Goal: Task Accomplishment & Management: Use online tool/utility

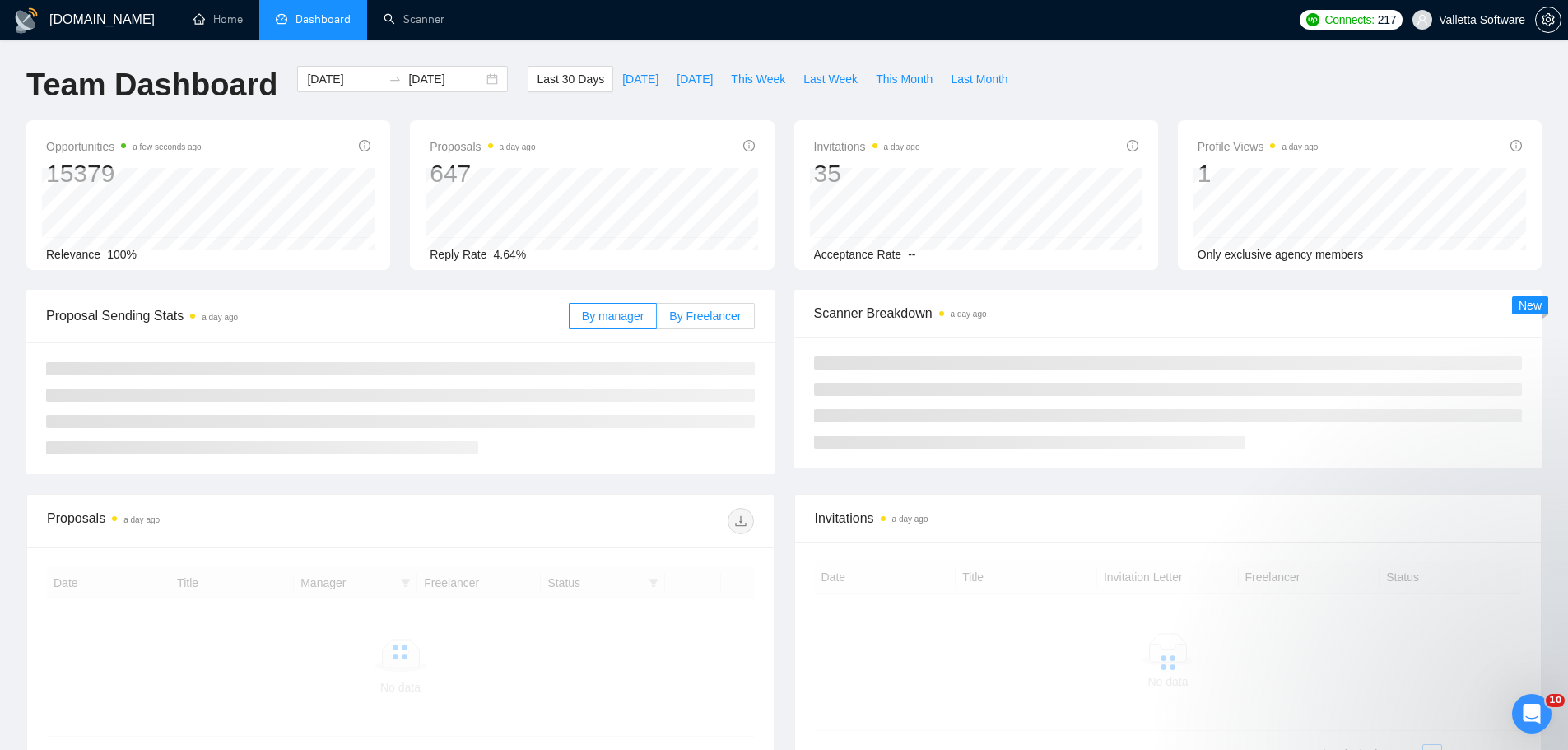
click at [706, 311] on span "By Freelancer" at bounding box center [704, 316] width 71 height 13
click at [656, 320] on input "By Freelancer" at bounding box center [656, 320] width 0 height 0
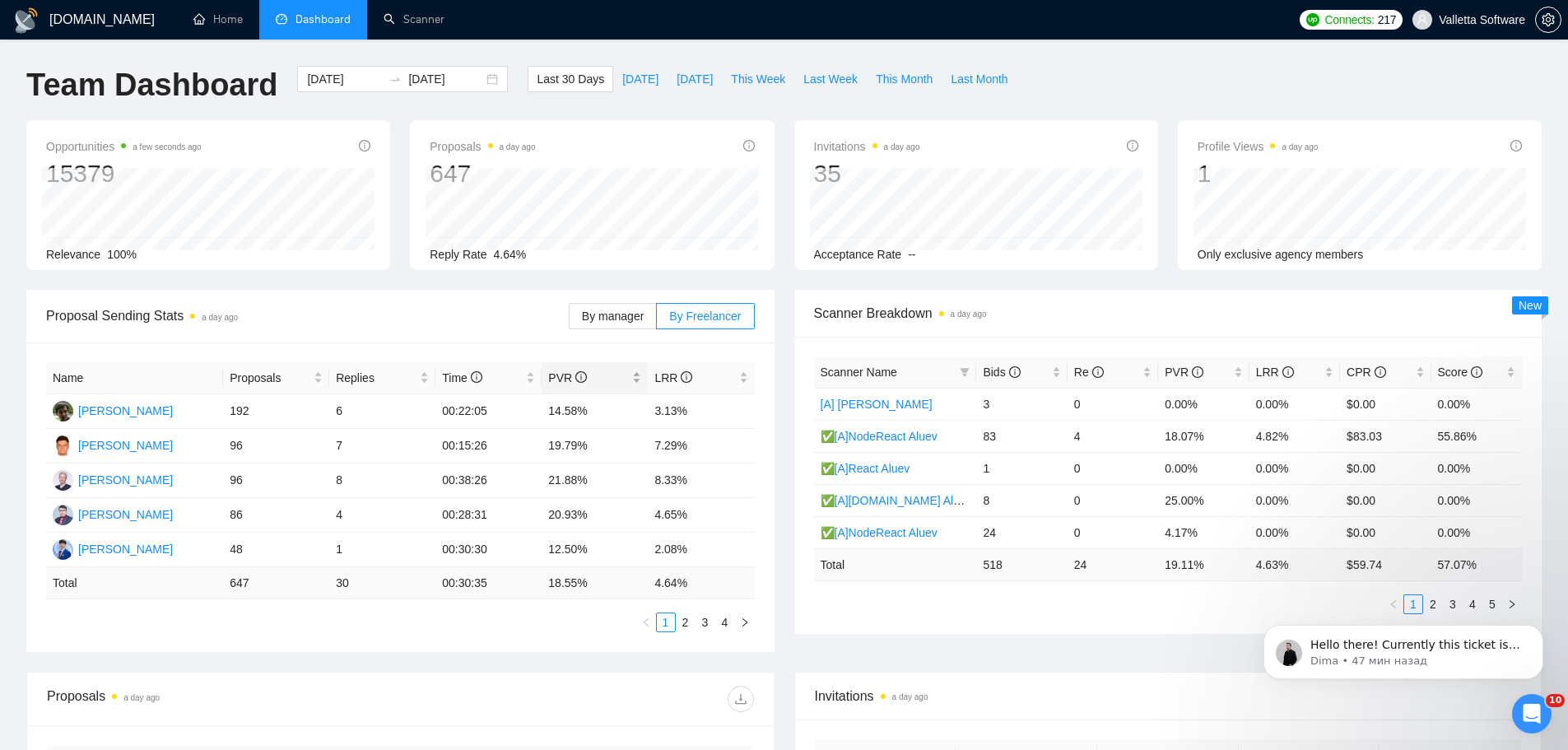
click at [588, 376] on span "PVR" at bounding box center [588, 378] width 80 height 19
click at [586, 376] on span "PVR" at bounding box center [588, 378] width 80 height 19
click at [214, 377] on th "Name" at bounding box center [134, 378] width 177 height 32
click at [242, 371] on span "Proposals" at bounding box center [269, 378] width 80 height 19
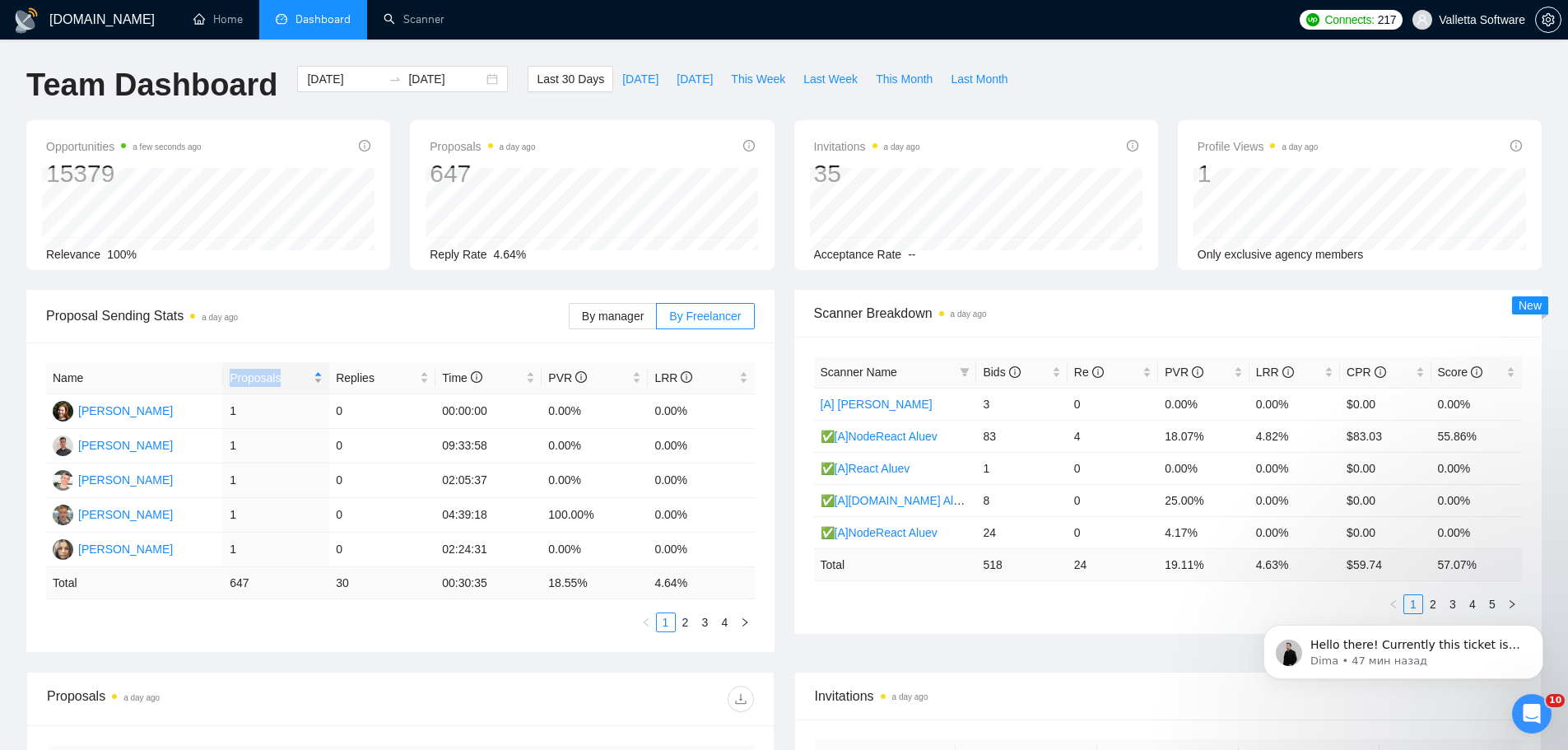
click at [242, 371] on span "Proposals" at bounding box center [269, 378] width 80 height 19
click at [604, 373] on span "PVR" at bounding box center [588, 378] width 80 height 19
click at [693, 622] on link "2" at bounding box center [686, 622] width 19 height 19
drag, startPoint x: 583, startPoint y: 412, endPoint x: 542, endPoint y: 414, distance: 41.0
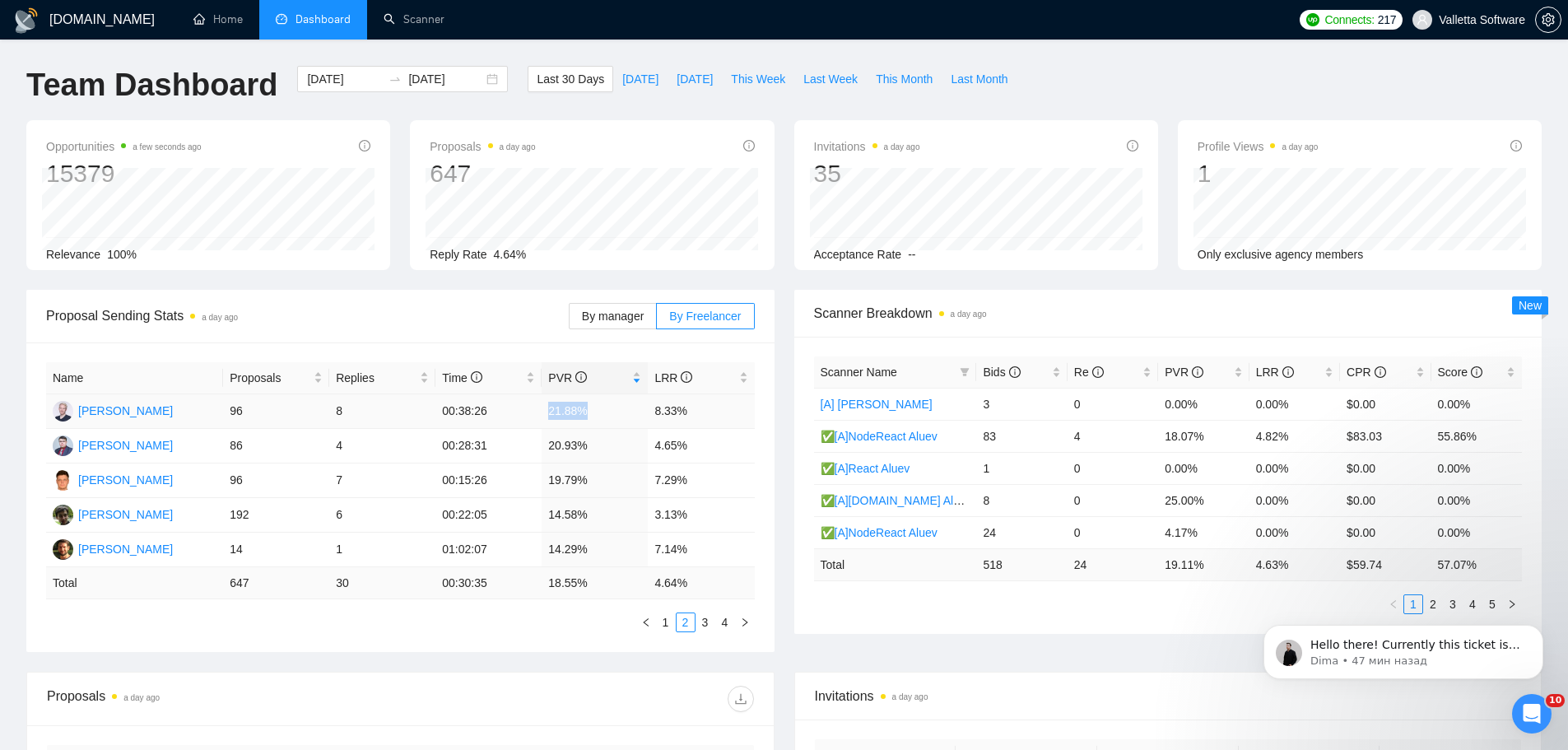
click at [542, 414] on td "21.88%" at bounding box center [595, 411] width 106 height 34
click at [664, 632] on div "Name Proposals Replies Time PVR LRR [PERSON_NAME] 96 8 00:38:26 21.88% 8.33% [P…" at bounding box center [401, 497] width 748 height 310
click at [668, 619] on link "1" at bounding box center [665, 622] width 19 height 19
click at [698, 379] on span "LRR" at bounding box center [694, 378] width 80 height 19
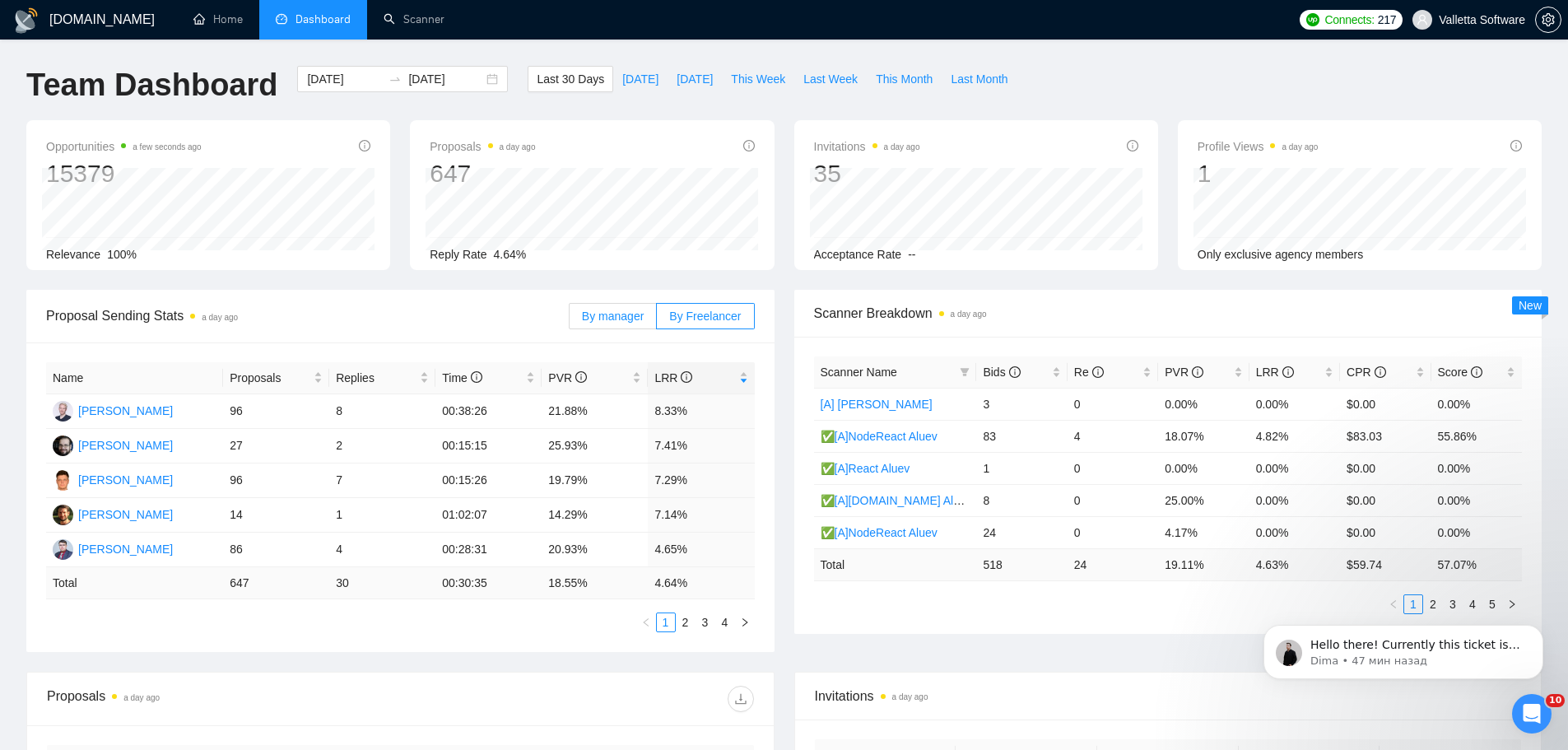
click at [634, 328] on label "By manager" at bounding box center [613, 316] width 88 height 26
click at [570, 320] on input "By manager" at bounding box center [570, 320] width 0 height 0
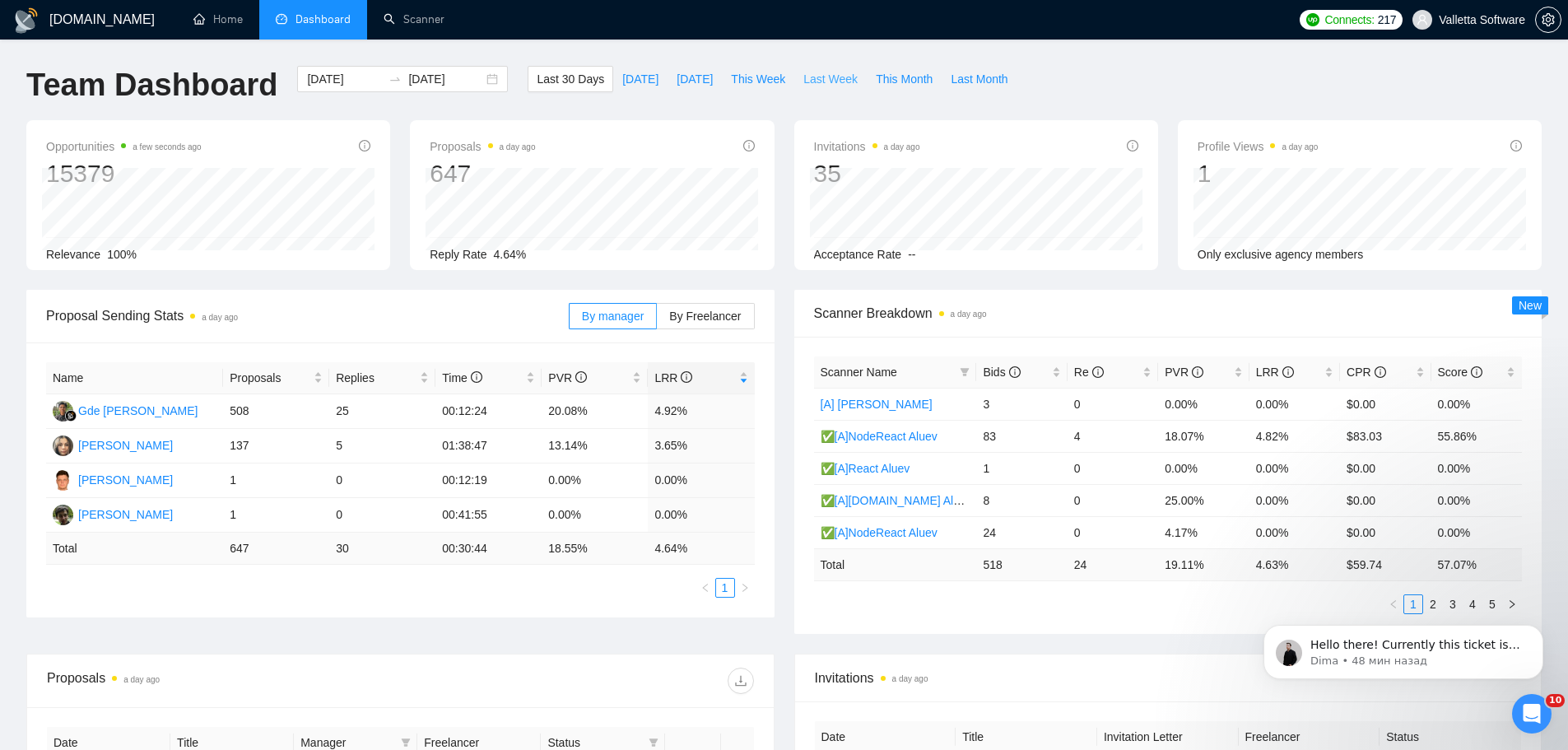
click at [832, 79] on span "Last Week" at bounding box center [830, 79] width 55 height 19
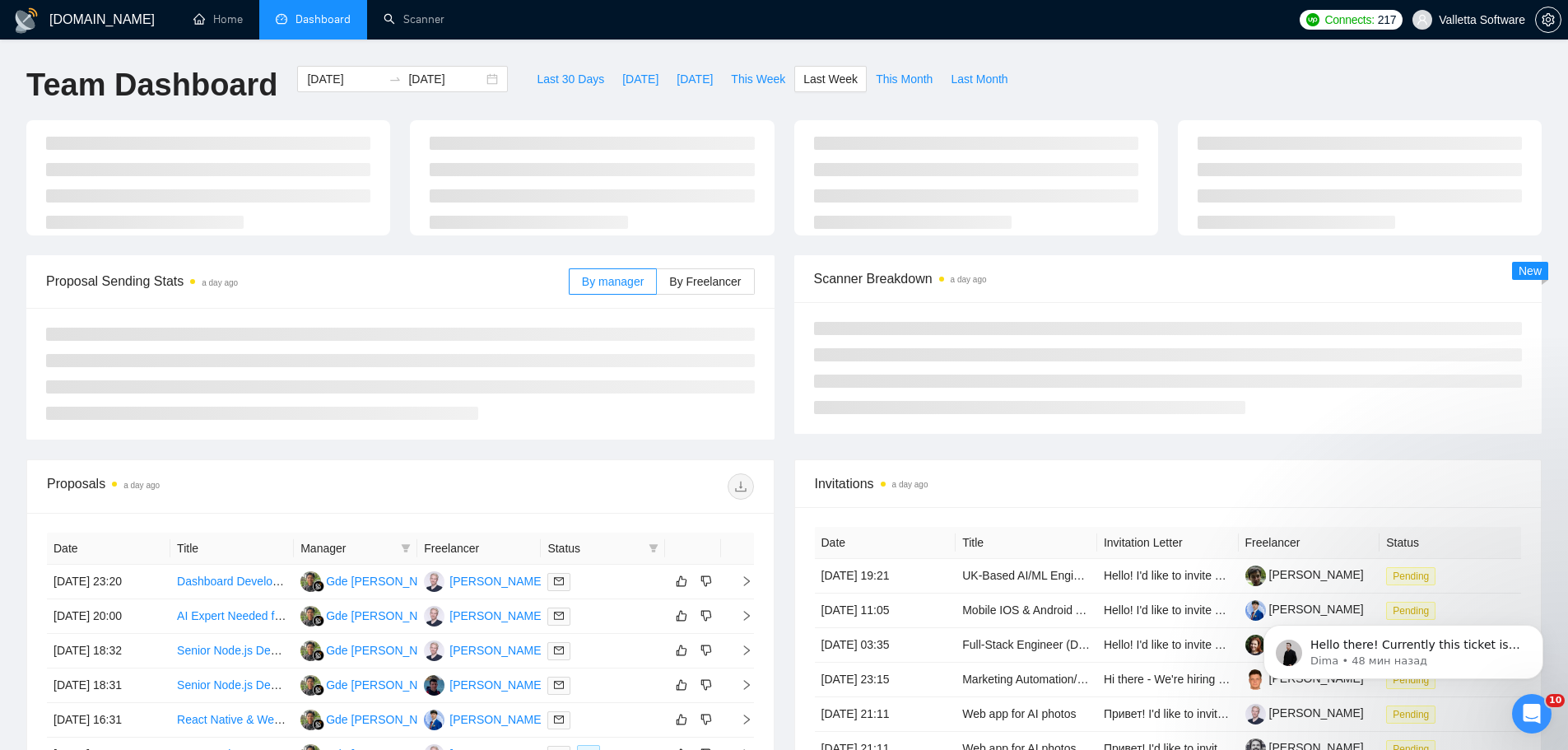
type input "[DATE]"
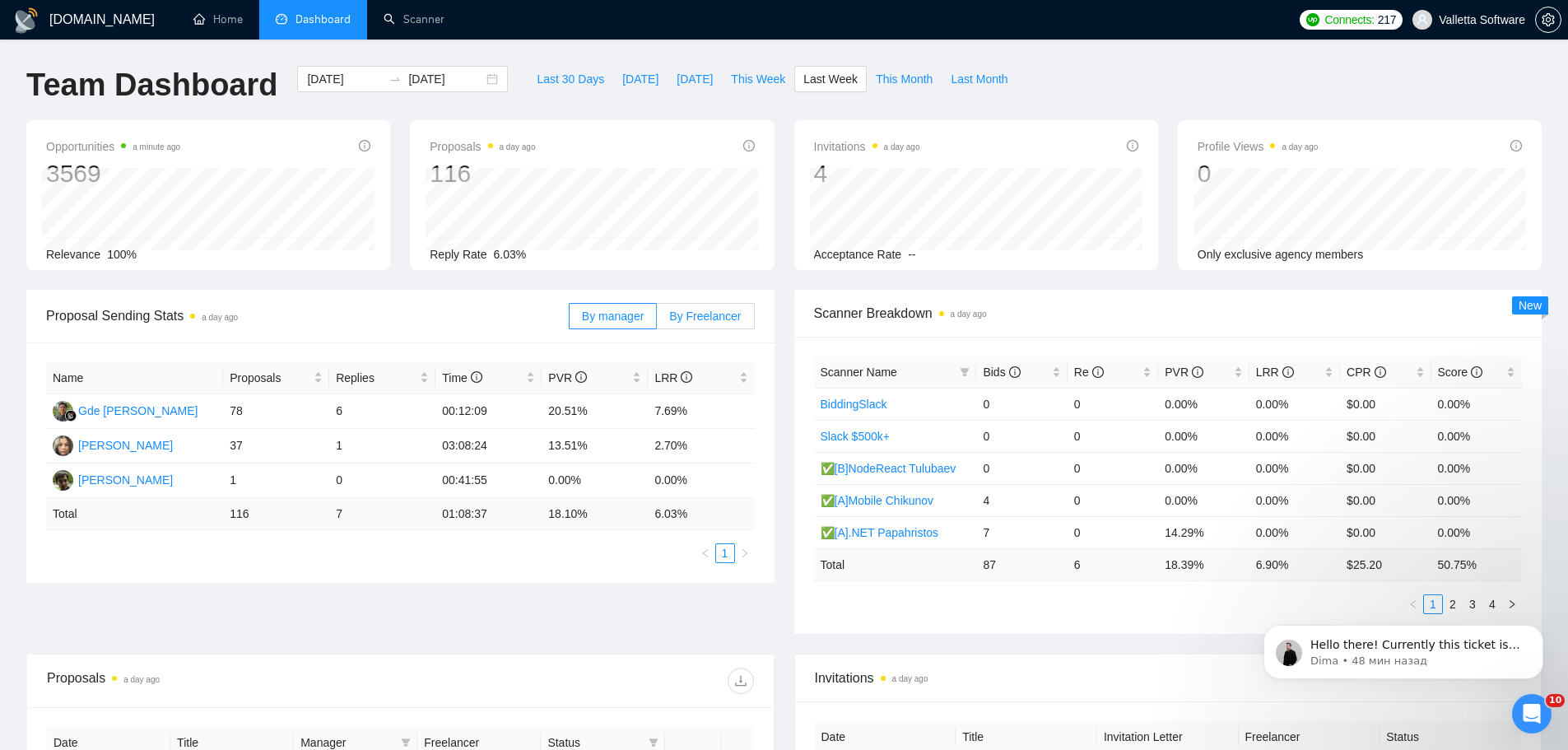
click at [726, 306] on label "By Freelancer" at bounding box center [705, 316] width 97 height 26
click at [656, 320] on input "By Freelancer" at bounding box center [656, 320] width 0 height 0
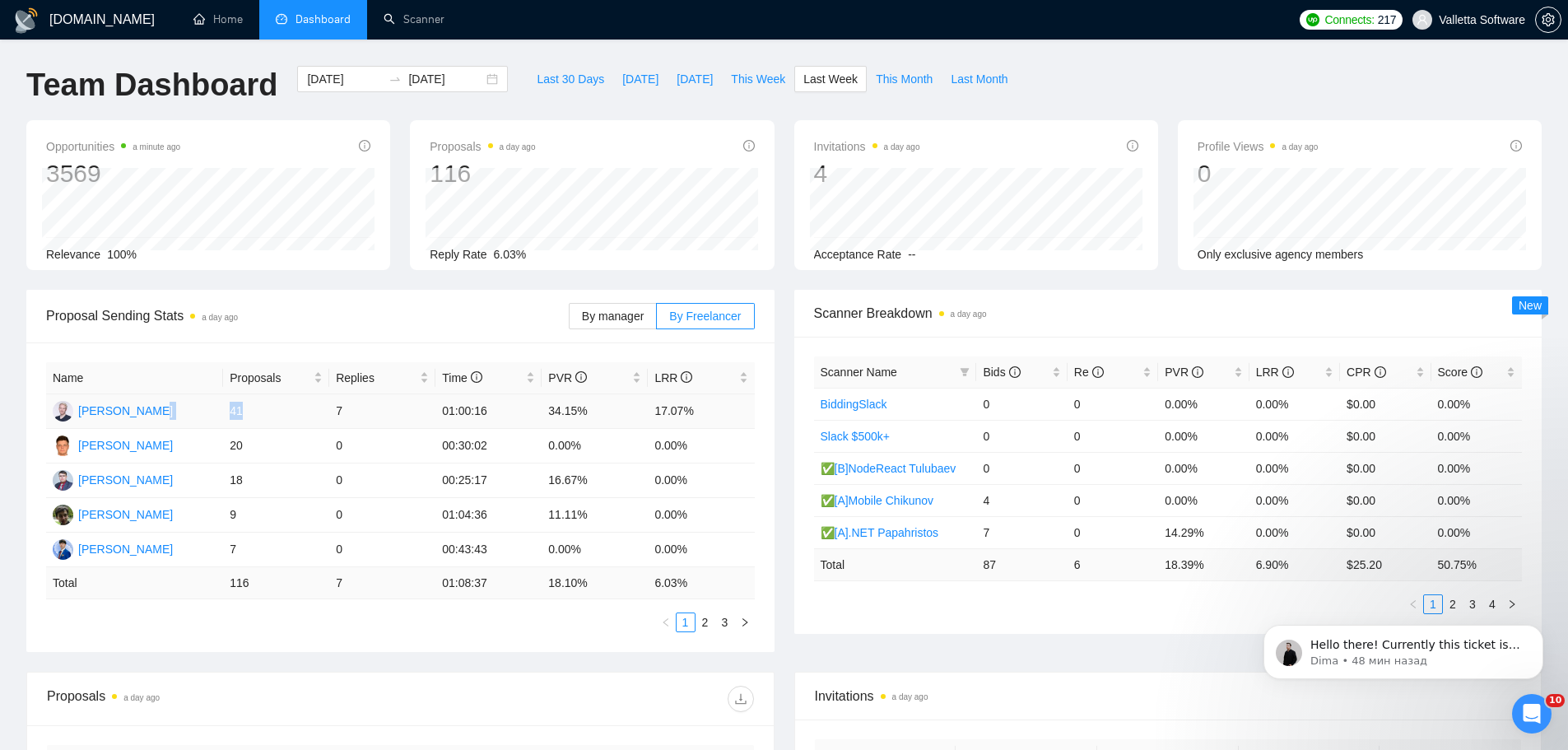
drag, startPoint x: 221, startPoint y: 412, endPoint x: 265, endPoint y: 411, distance: 44.0
click at [265, 411] on tr "[PERSON_NAME] 41 7 01:00:16 34.15% 17.07%" at bounding box center [400, 411] width 709 height 34
drag, startPoint x: 333, startPoint y: 414, endPoint x: 344, endPoint y: 411, distance: 11.4
click at [344, 411] on td "7" at bounding box center [382, 411] width 106 height 34
drag, startPoint x: 666, startPoint y: 411, endPoint x: 707, endPoint y: 410, distance: 41.0
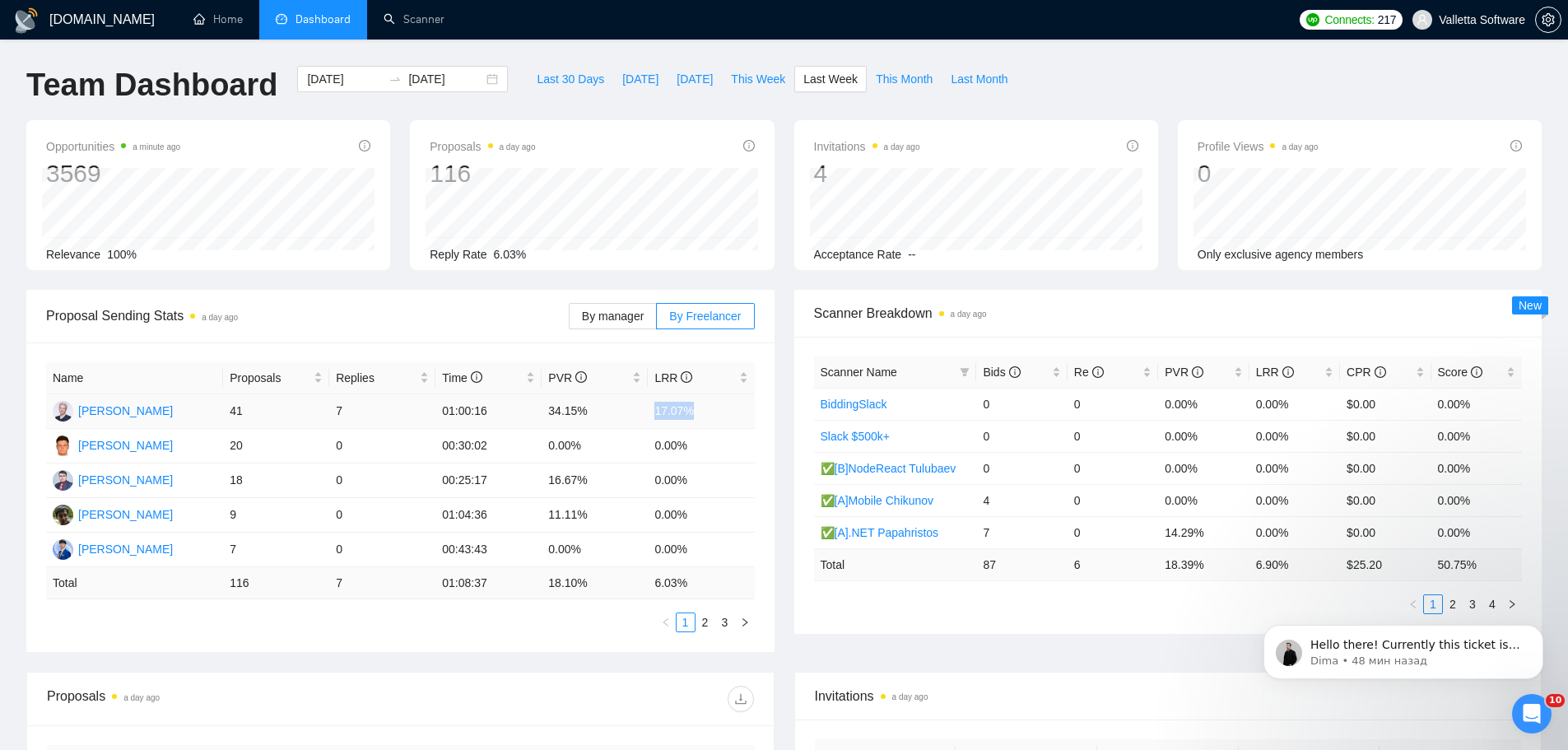
click at [707, 410] on tr "[PERSON_NAME] 41 7 01:00:16 34.15% 17.07%" at bounding box center [400, 411] width 709 height 34
click at [752, 351] on div "Name Proposals Replies Time PVR LRR [PERSON_NAME] 41 7 01:00:16 34.15% 17.07% […" at bounding box center [401, 497] width 748 height 310
click at [1032, 373] on span "Bids" at bounding box center [1016, 371] width 65 height 19
click at [881, 402] on link "✅[A] AI Aluev*" at bounding box center [859, 404] width 78 height 13
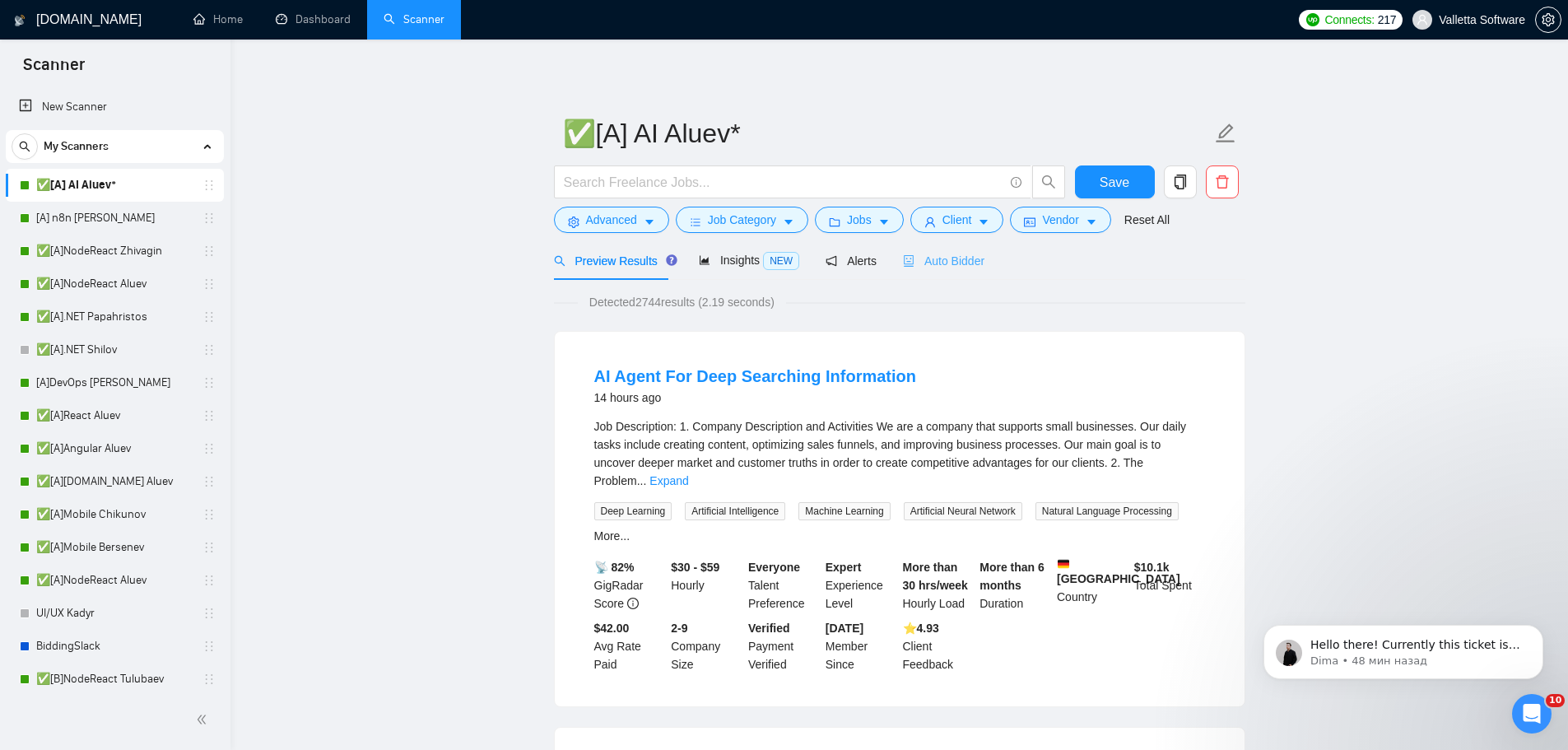
click at [908, 274] on div "Auto Bidder" at bounding box center [943, 260] width 81 height 39
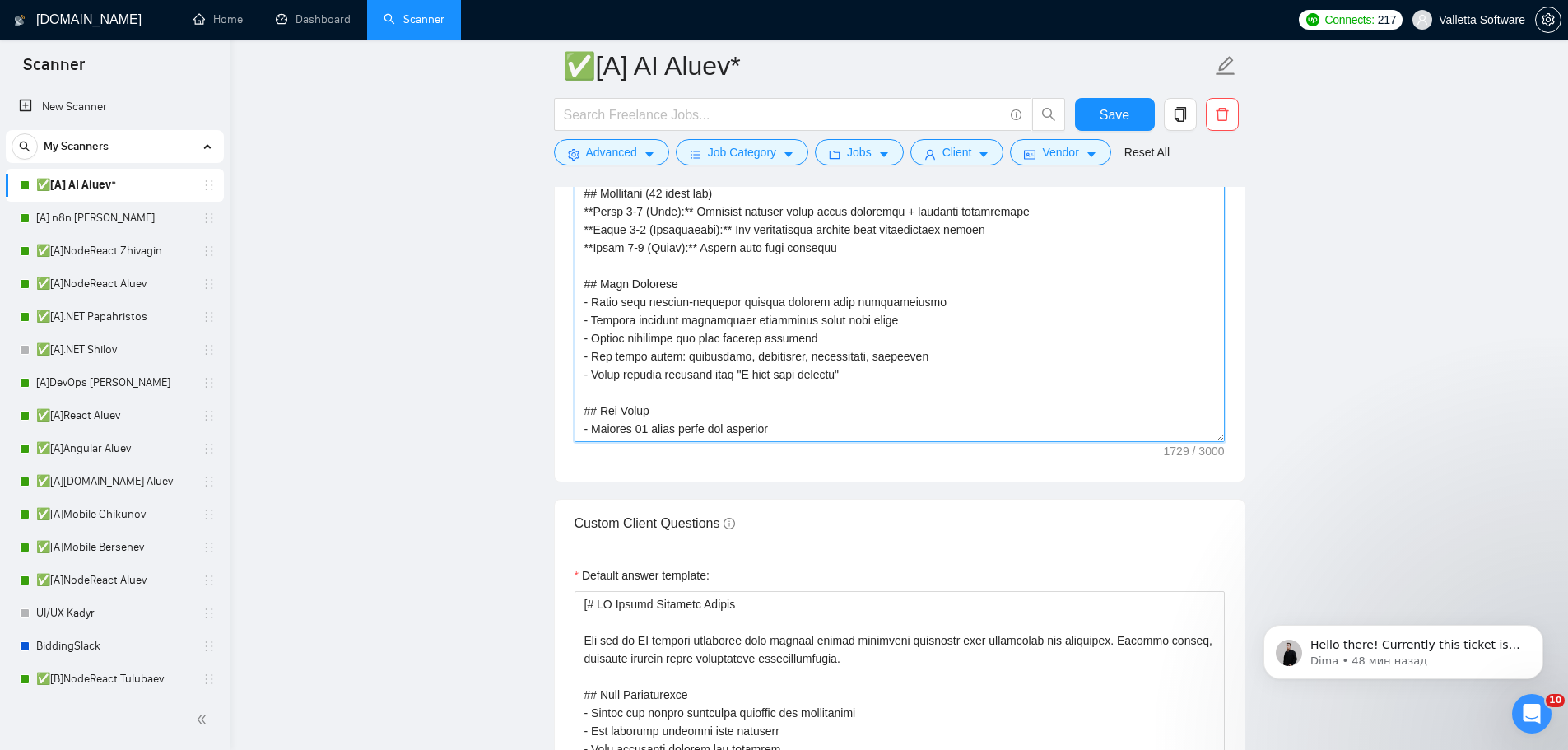
click at [742, 390] on textarea "Cover letter template:" at bounding box center [899, 257] width 650 height 371
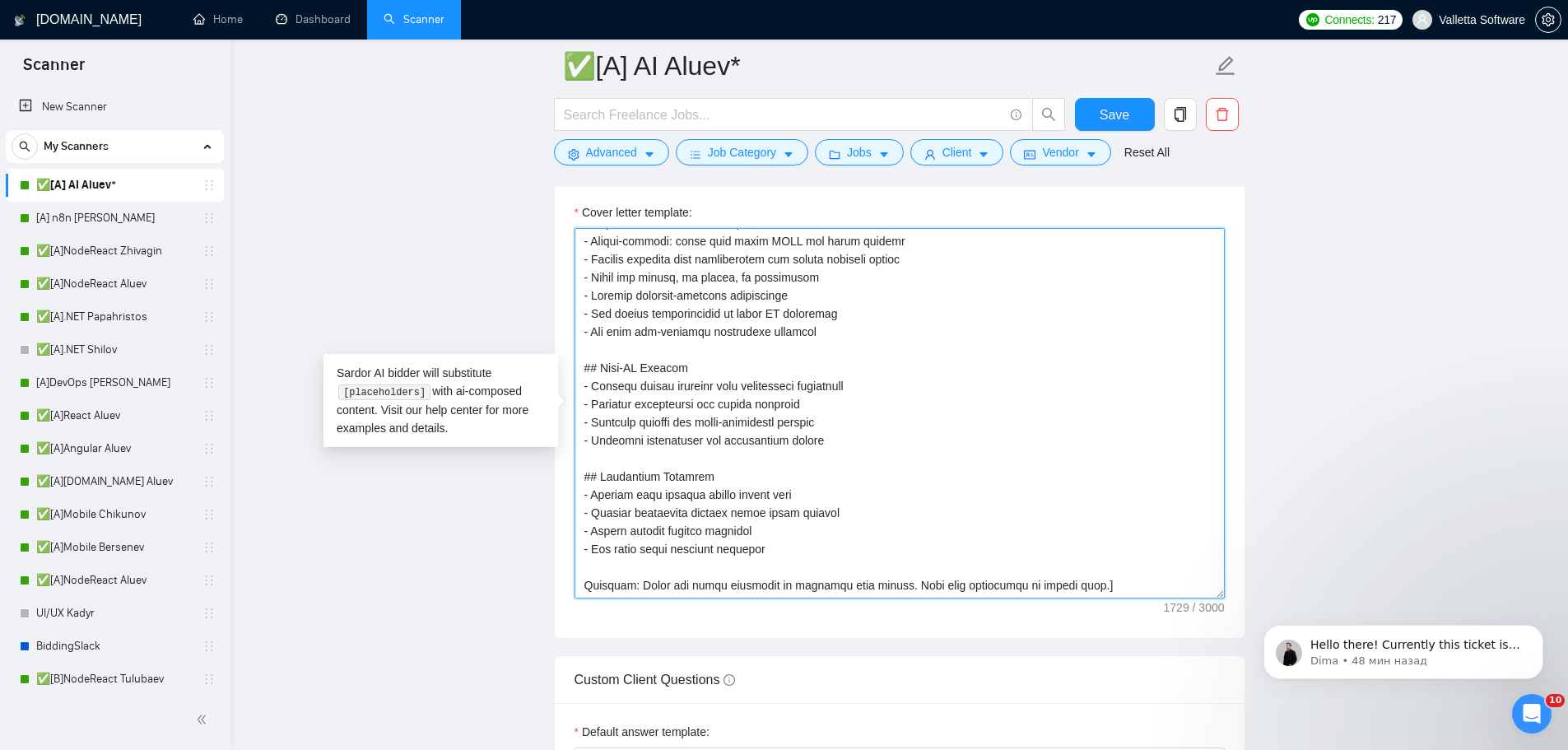
scroll to position [2058, 0]
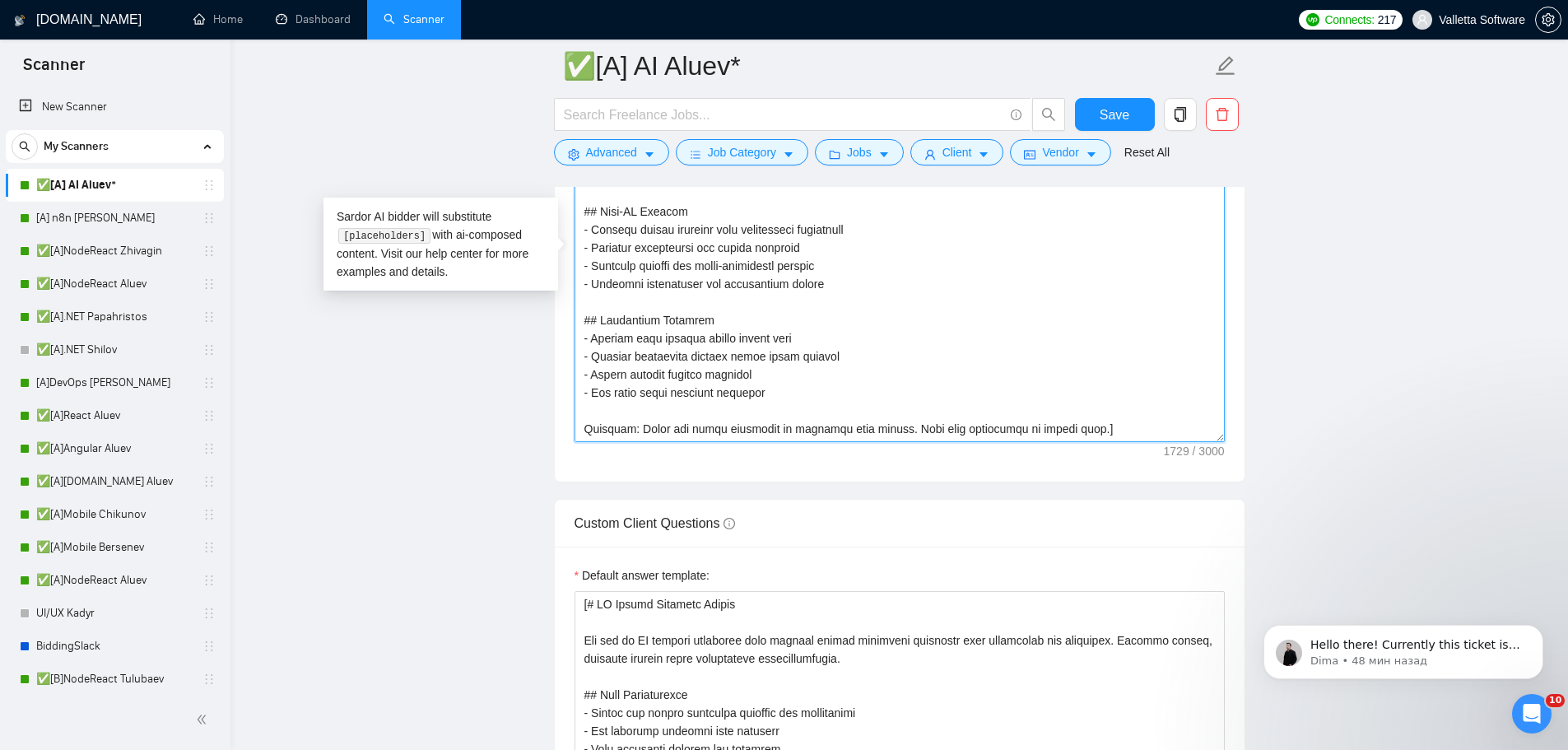
click at [1077, 409] on textarea "Cover letter template:" at bounding box center [899, 257] width 650 height 371
click at [1272, 451] on main "✅[A] AI Aluev* Save Advanced Job Category Jobs Client Vendor Reset All Preview …" at bounding box center [899, 680] width 1285 height 5346
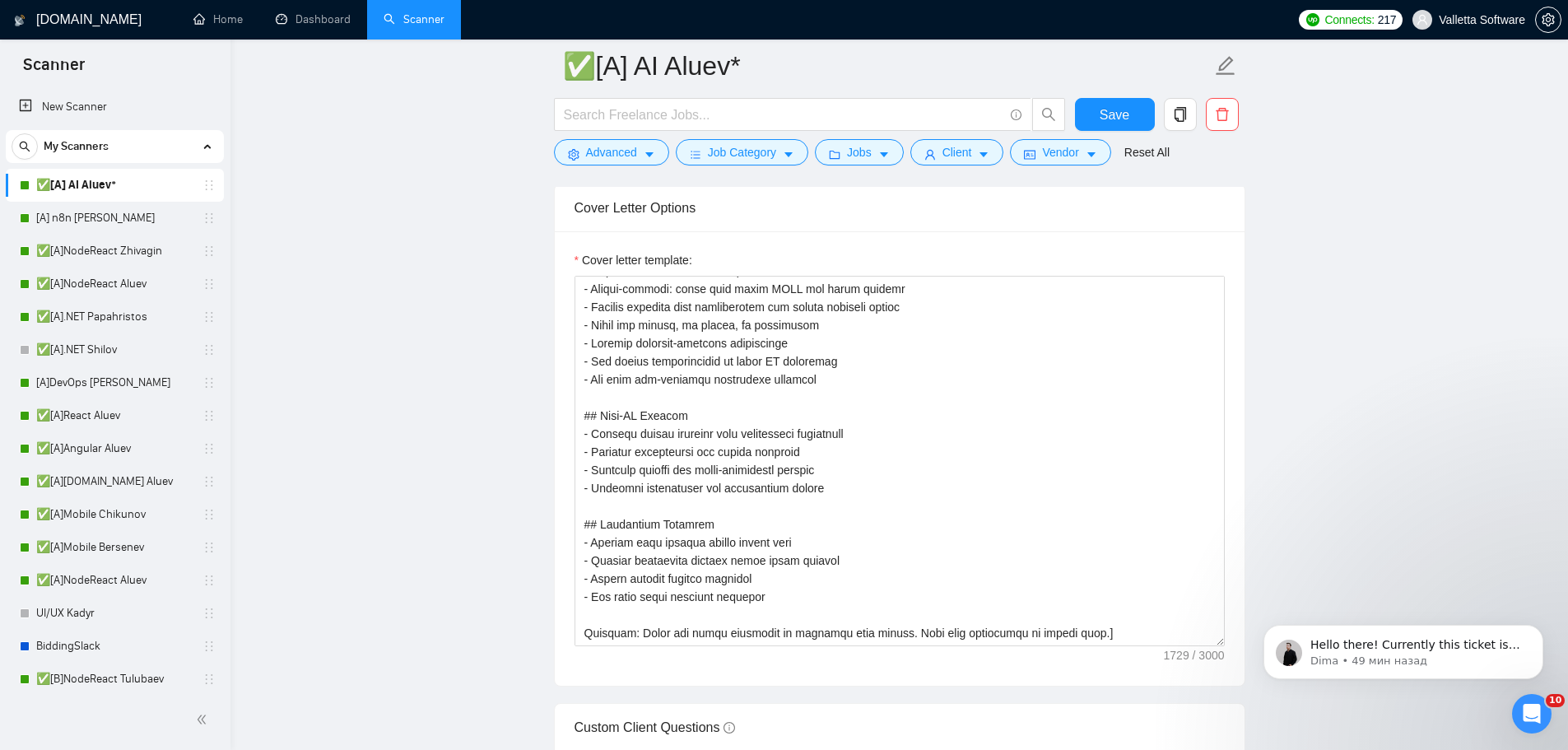
scroll to position [1811, 0]
